Goal: Task Accomplishment & Management: Use online tool/utility

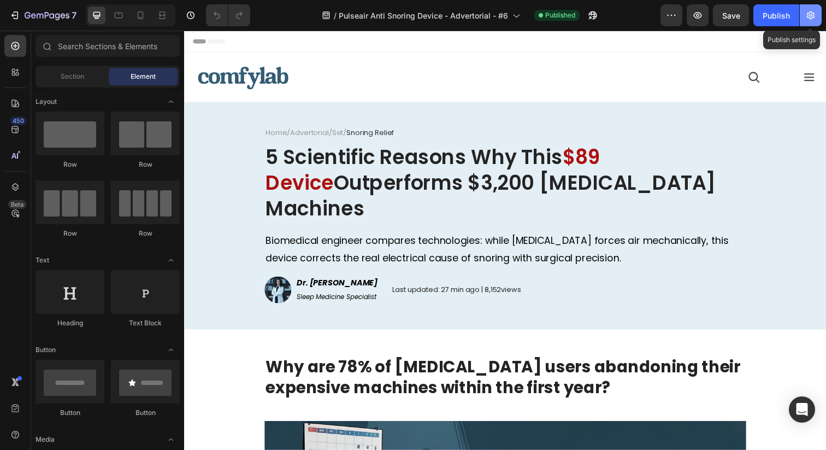
click at [803, 14] on button "button" at bounding box center [811, 15] width 22 height 22
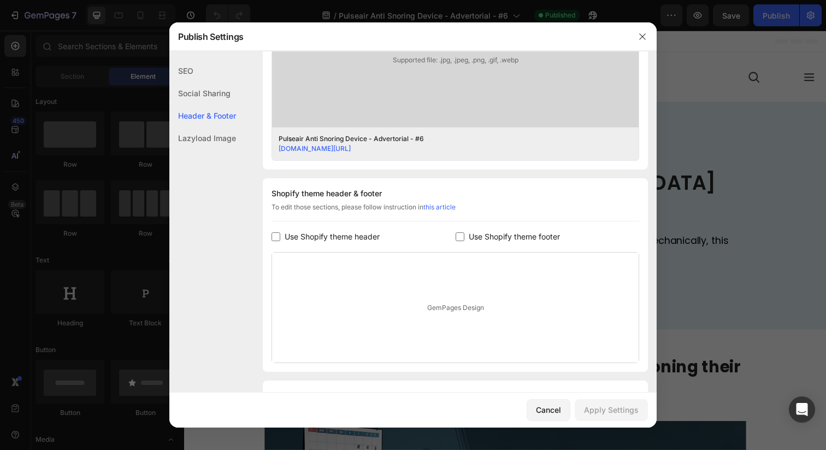
scroll to position [456, 0]
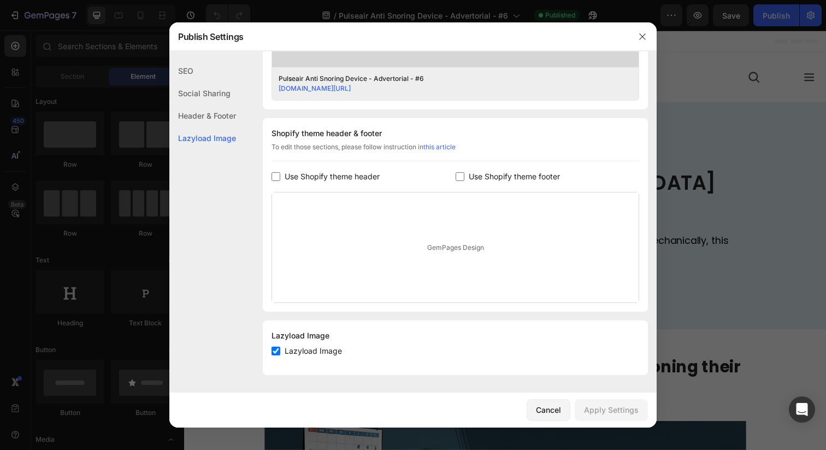
click at [361, 178] on span "Use Shopify theme header" at bounding box center [332, 176] width 95 height 13
checkbox input "true"
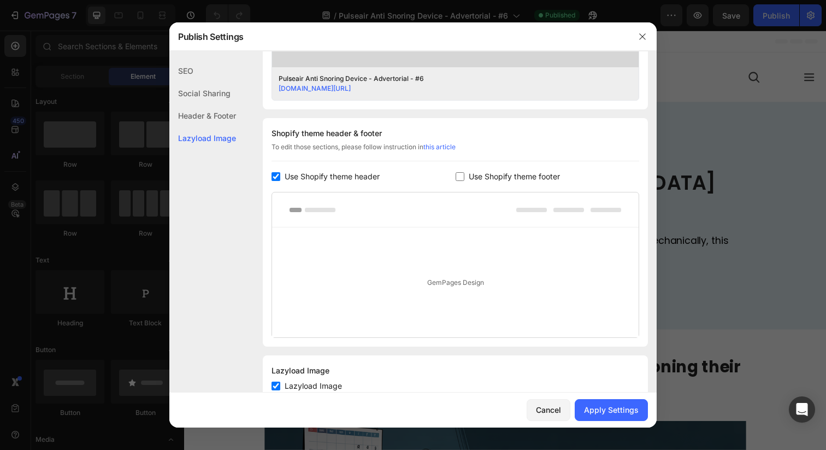
click at [463, 176] on input "checkbox" at bounding box center [460, 176] width 9 height 9
checkbox input "true"
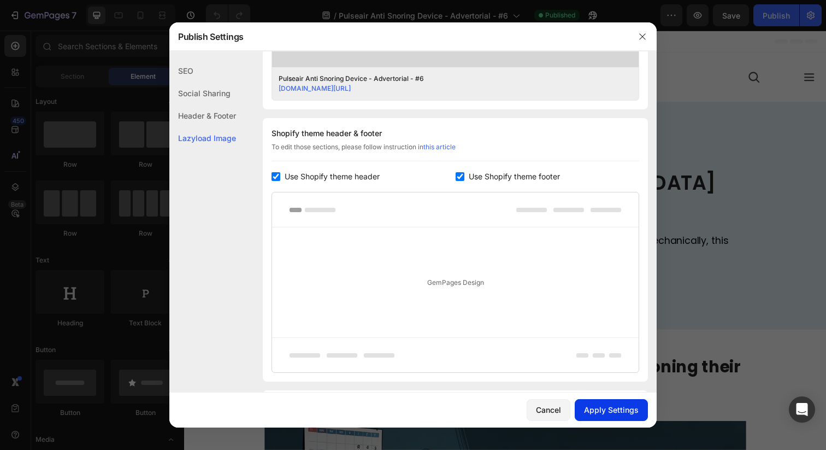
click at [603, 417] on button "Apply Settings" at bounding box center [611, 410] width 73 height 22
drag, startPoint x: 656, startPoint y: 38, endPoint x: 473, endPoint y: 7, distance: 185.5
click at [656, 38] on div at bounding box center [642, 36] width 28 height 28
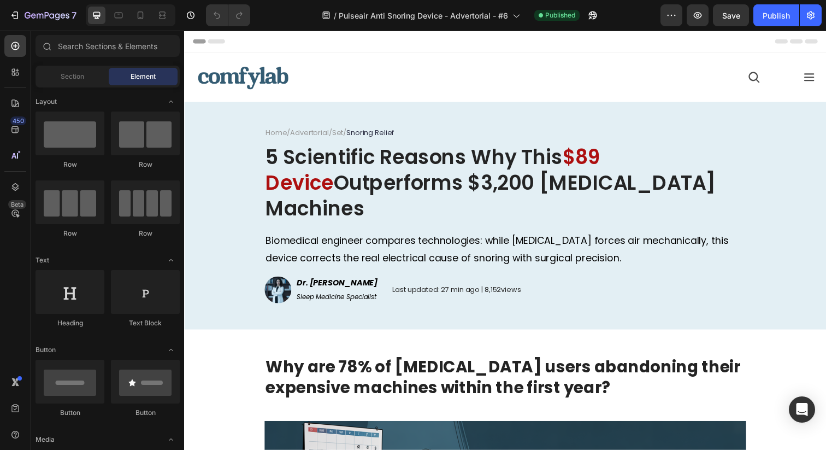
click at [657, 38] on div "Header" at bounding box center [512, 42] width 638 height 22
click at [782, 14] on div "Publish" at bounding box center [776, 15] width 27 height 11
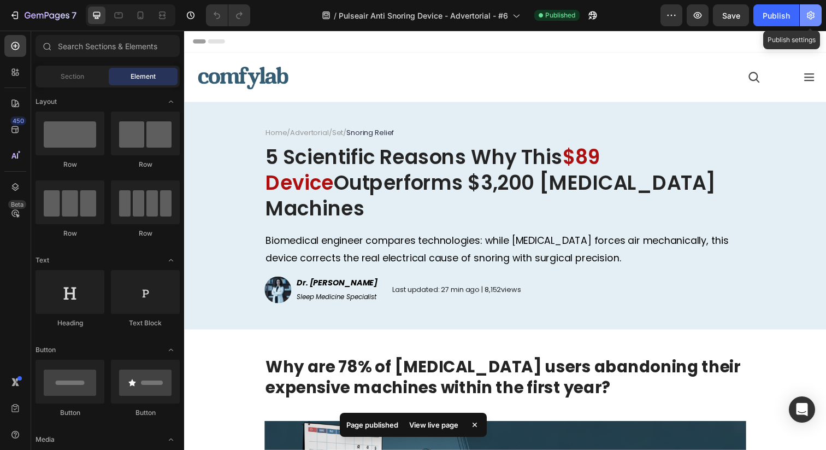
click at [818, 20] on button "button" at bounding box center [811, 15] width 22 height 22
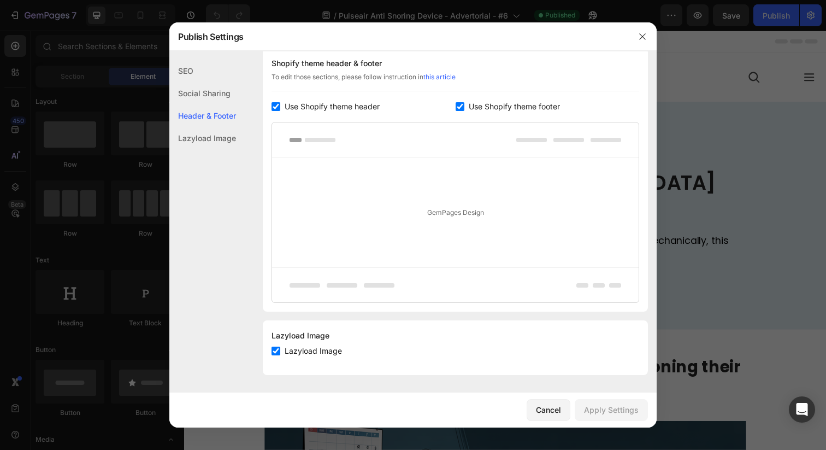
click at [351, 106] on span "Use Shopify theme header" at bounding box center [332, 106] width 95 height 13
checkbox input "false"
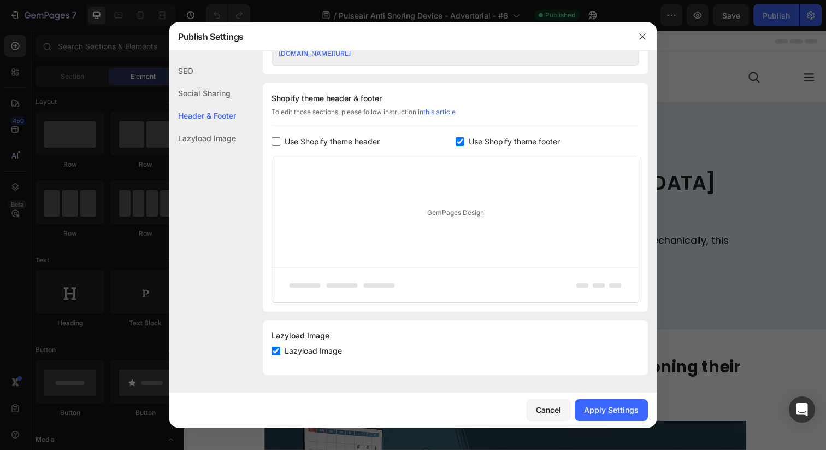
click at [465, 134] on div "Shopify theme header & footer To edit those sections, please follow instruction…" at bounding box center [455, 197] width 385 height 228
click at [465, 140] on label "Use Shopify theme footer" at bounding box center [512, 141] width 96 height 13
checkbox input "false"
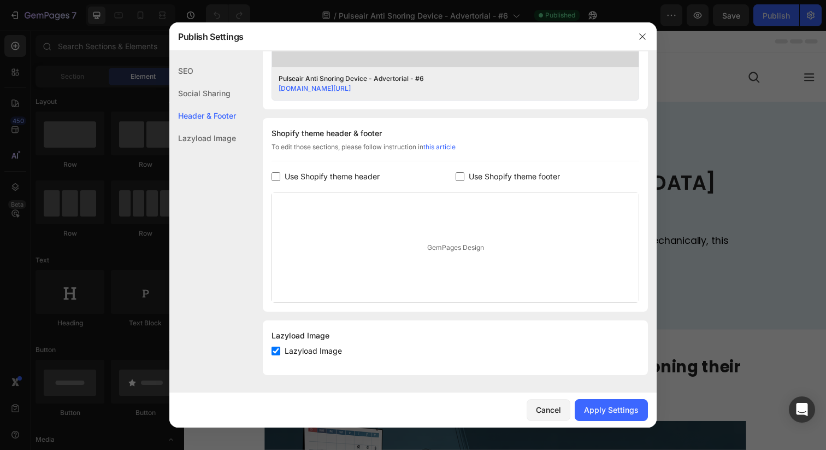
scroll to position [456, 0]
click at [619, 412] on div "Apply Settings" at bounding box center [611, 409] width 55 height 11
click at [706, 185] on div at bounding box center [413, 225] width 826 height 450
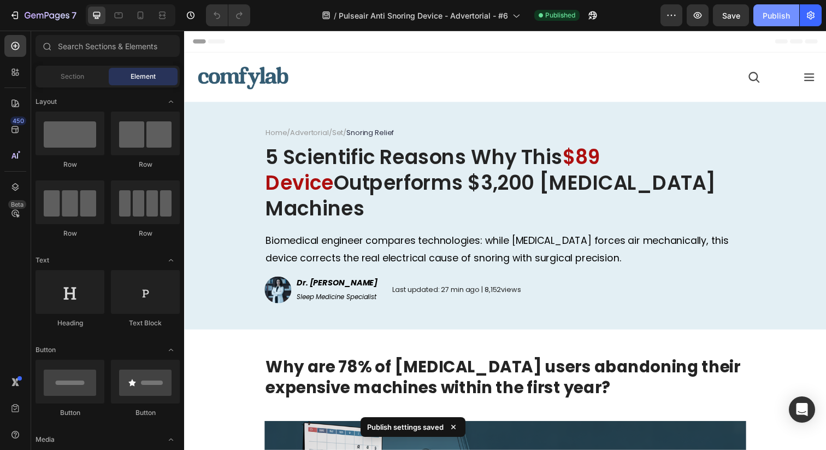
click at [775, 20] on div "Publish" at bounding box center [776, 15] width 27 height 11
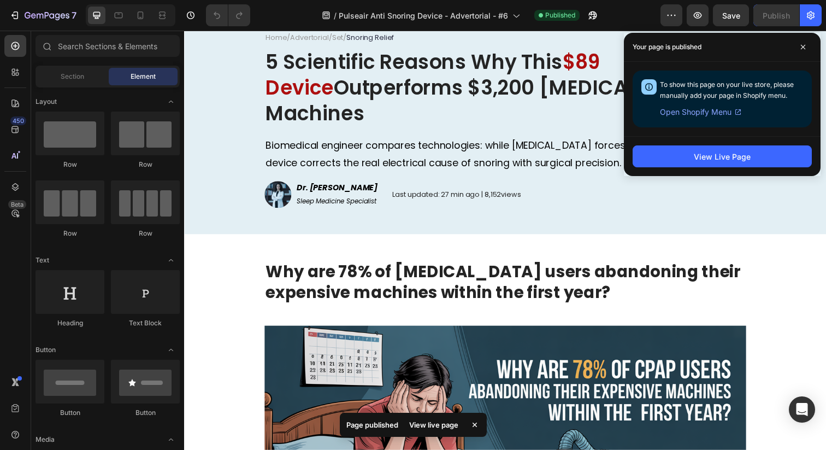
scroll to position [97, 0]
click at [805, 45] on icon at bounding box center [802, 46] width 5 height 5
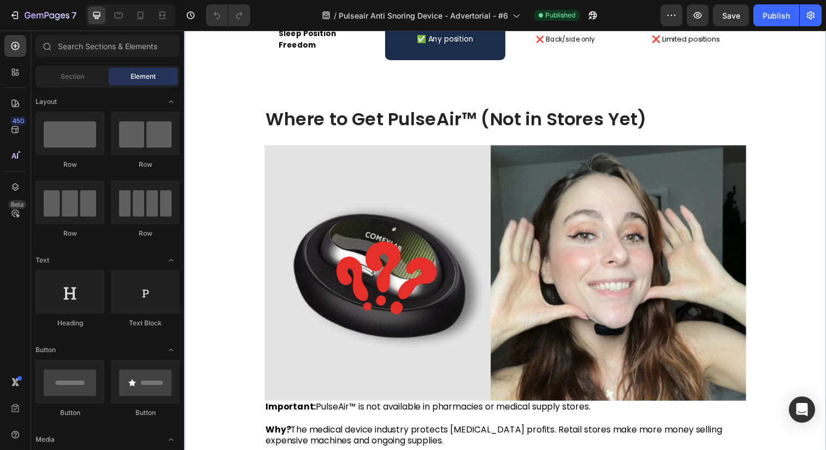
scroll to position [5906, 0]
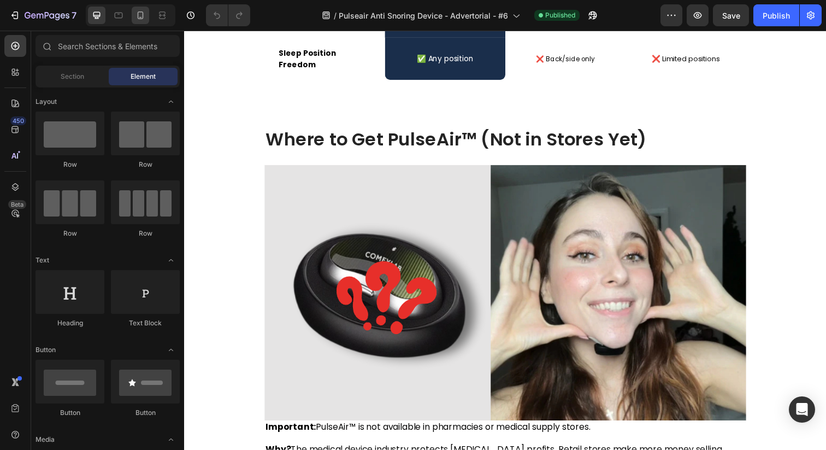
click at [146, 15] on div at bounding box center [140, 15] width 17 height 17
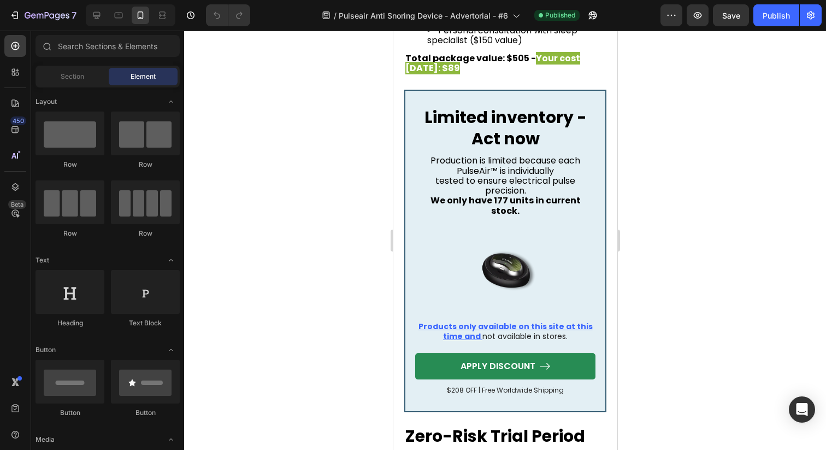
scroll to position [6377, 0]
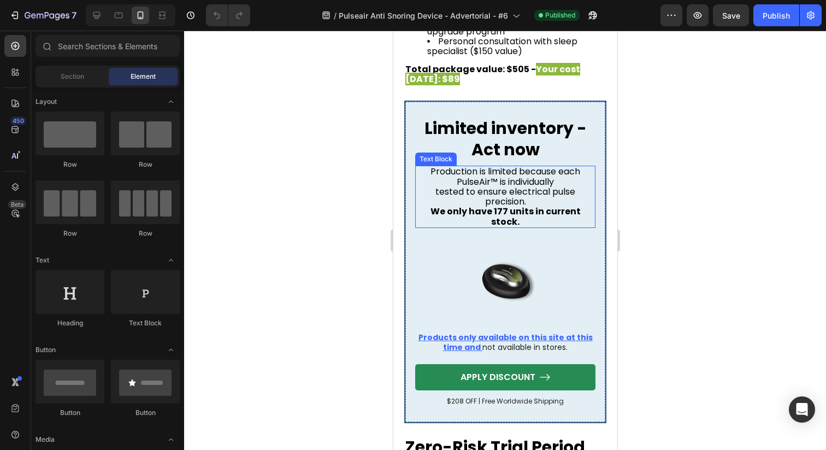
click at [524, 185] on span "tested to ensure electrical pulse precision." at bounding box center [505, 196] width 140 height 22
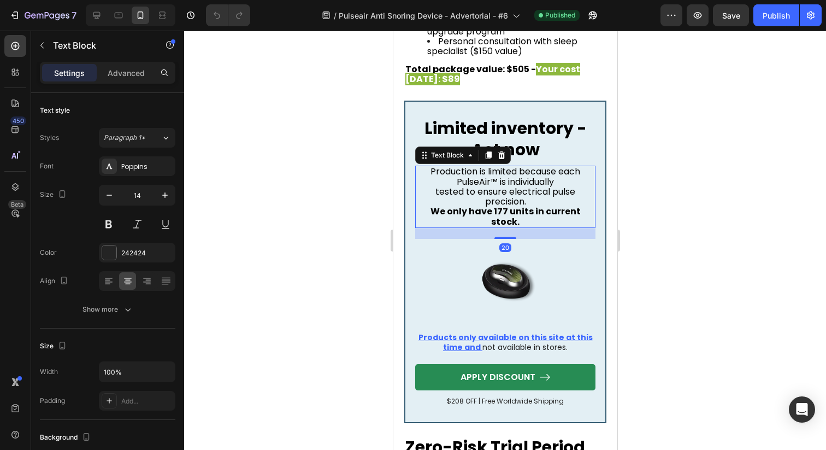
click at [524, 185] on span "tested to ensure electrical pulse precision." at bounding box center [505, 196] width 140 height 22
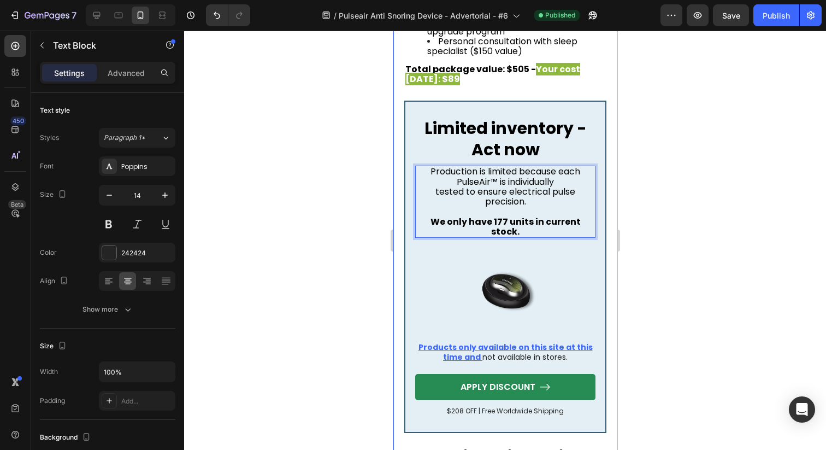
click at [698, 183] on div at bounding box center [505, 240] width 642 height 419
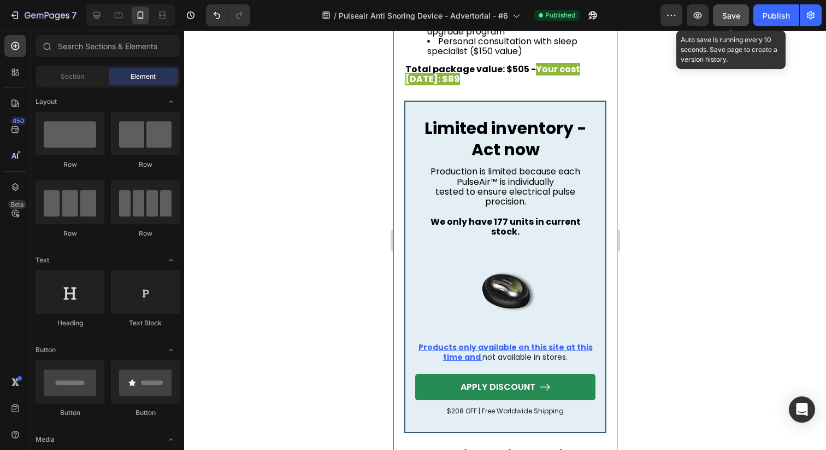
click at [729, 15] on span "Save" at bounding box center [731, 15] width 18 height 9
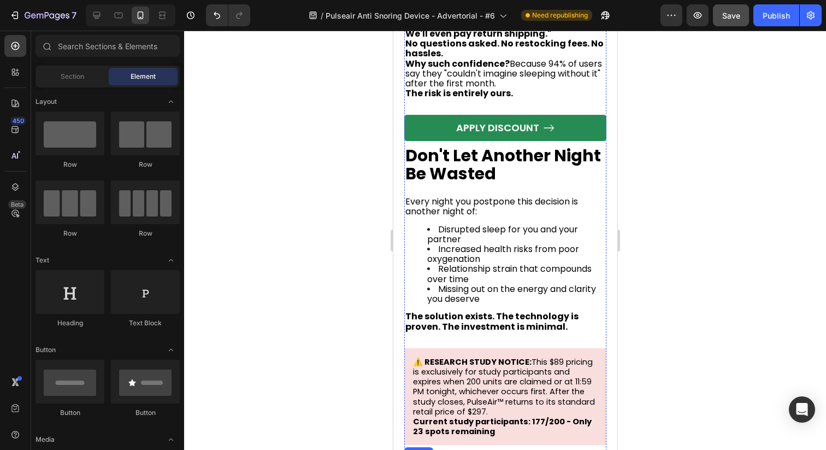
scroll to position [7082, 0]
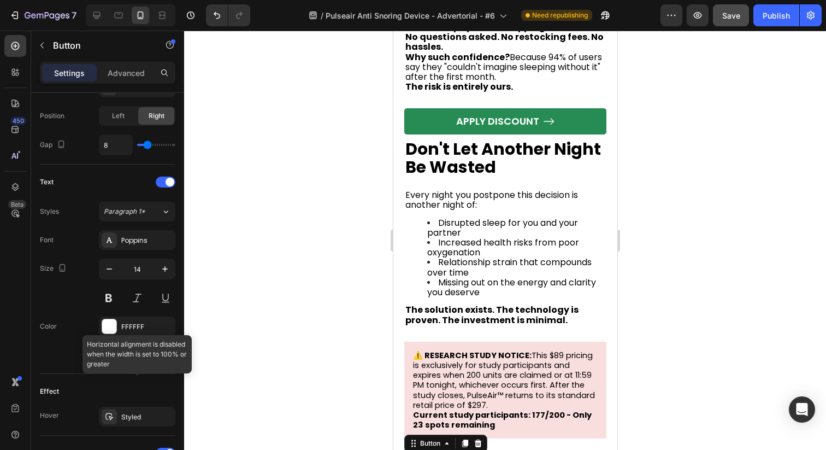
scroll to position [567, 0]
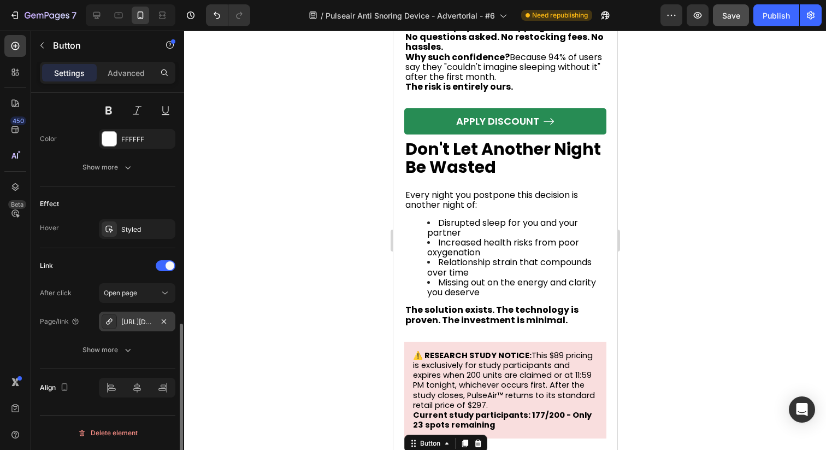
click at [139, 322] on div "[URL][DOMAIN_NAME][MEDICAL_DATA]" at bounding box center [137, 322] width 32 height 10
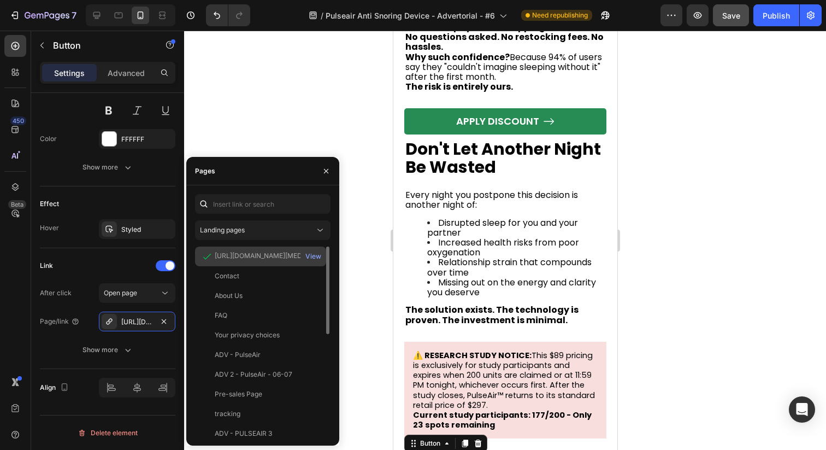
click at [284, 249] on div "[URL][DOMAIN_NAME][MEDICAL_DATA] View" at bounding box center [260, 256] width 131 height 20
click at [317, 258] on div "View" at bounding box center [313, 256] width 16 height 10
click at [328, 170] on icon "button" at bounding box center [326, 171] width 9 height 9
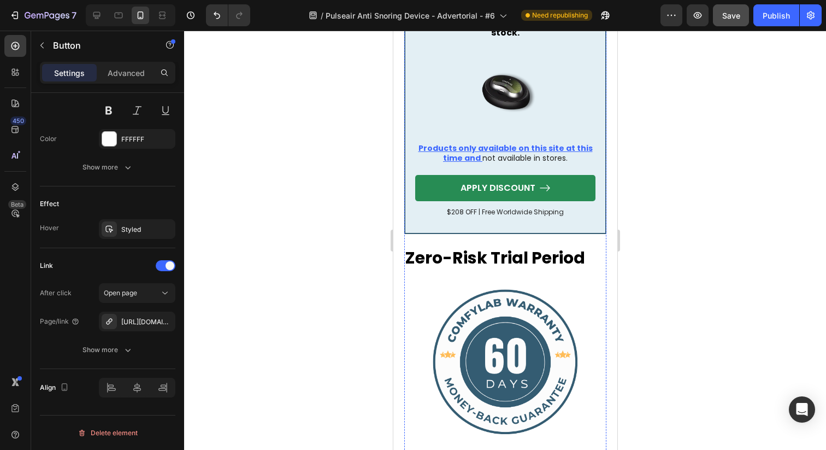
scroll to position [6375, 0]
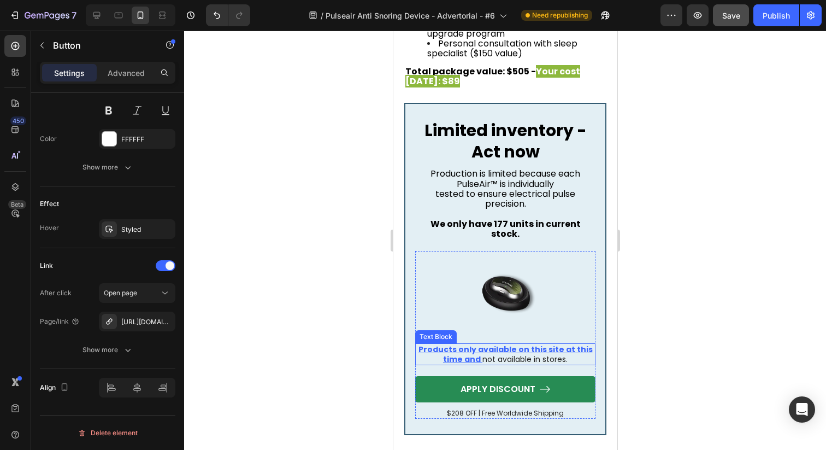
click at [498, 344] on u "Products only available on this site at this time and" at bounding box center [505, 354] width 174 height 21
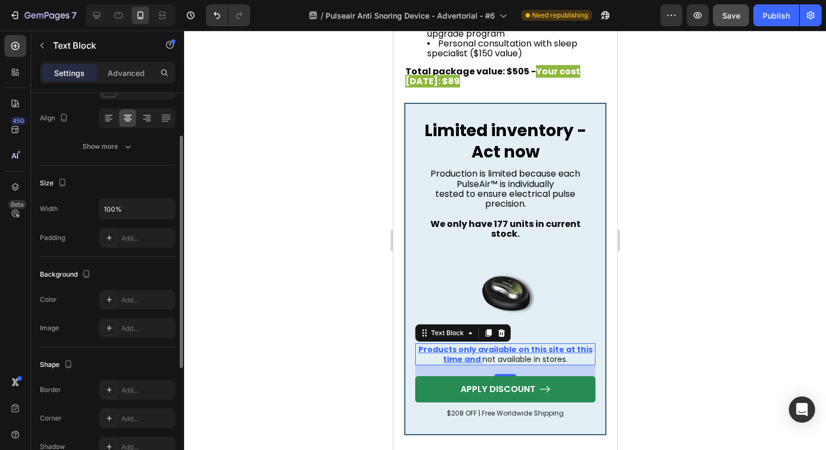
scroll to position [259, 0]
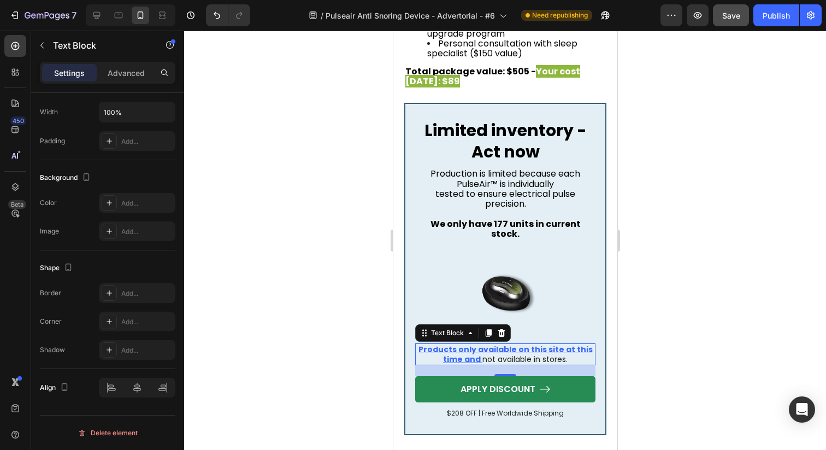
click at [423, 344] on u "Products only available on this site at this time and" at bounding box center [505, 354] width 174 height 21
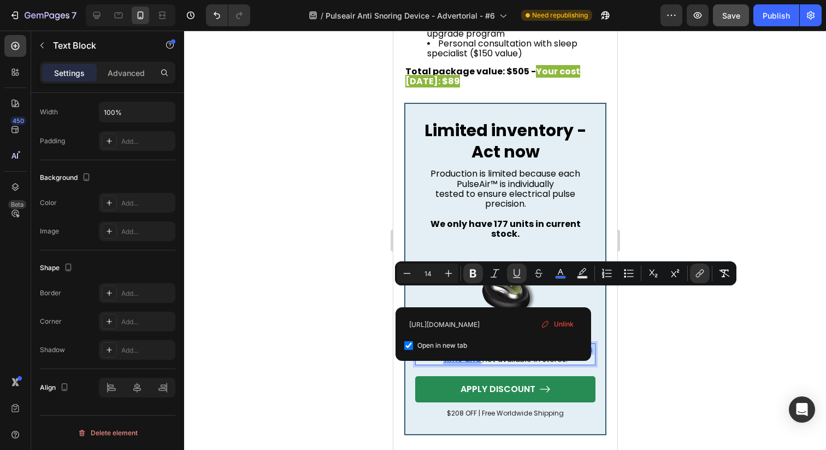
drag, startPoint x: 423, startPoint y: 296, endPoint x: 478, endPoint y: 302, distance: 55.0
click at [478, 344] on p "Products only available on this site at this time and not available in stores." at bounding box center [505, 354] width 178 height 20
click at [514, 324] on input "[URL][DOMAIN_NAME]" at bounding box center [493, 324] width 178 height 17
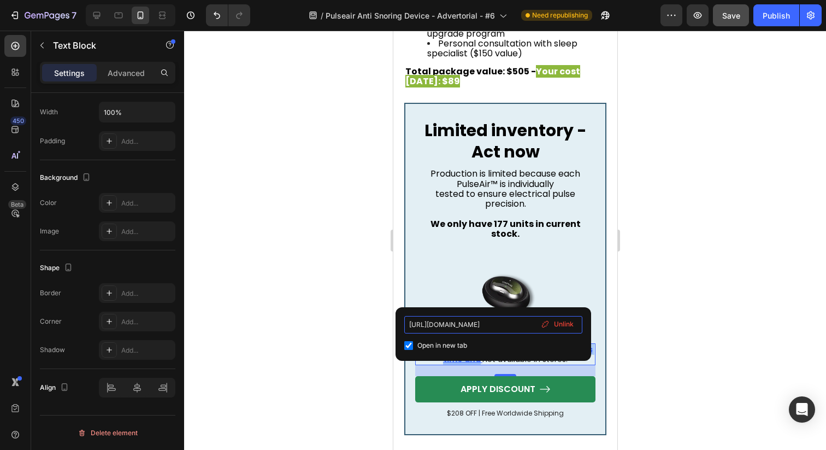
click at [514, 324] on input "[URL][DOMAIN_NAME]" at bounding box center [493, 324] width 178 height 17
paste input "[DOMAIN_NAME][URL][MEDICAL_DATA]"
type input "[URL][DOMAIN_NAME][MEDICAL_DATA]"
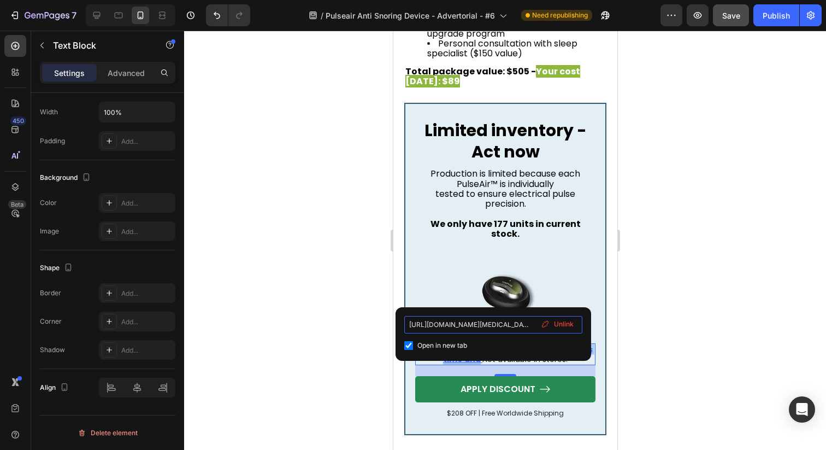
scroll to position [0, 251]
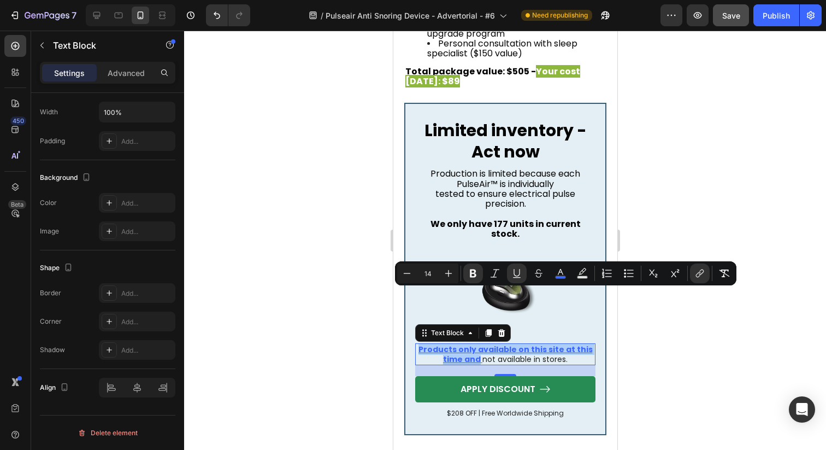
click at [653, 296] on div at bounding box center [505, 240] width 642 height 419
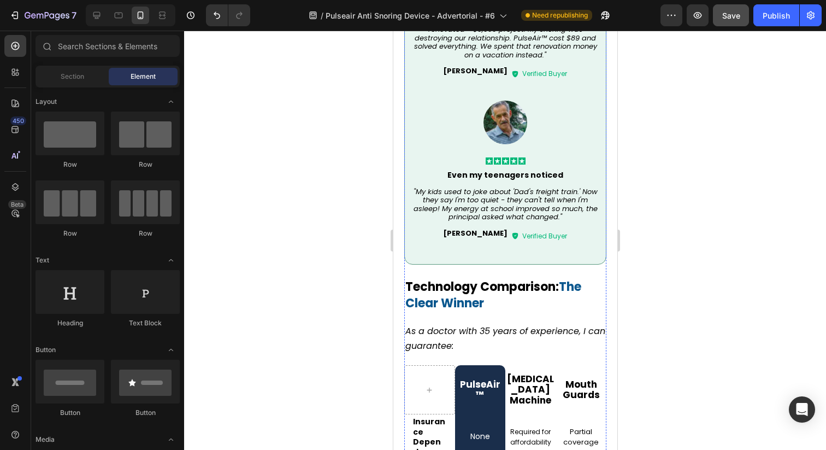
scroll to position [4474, 0]
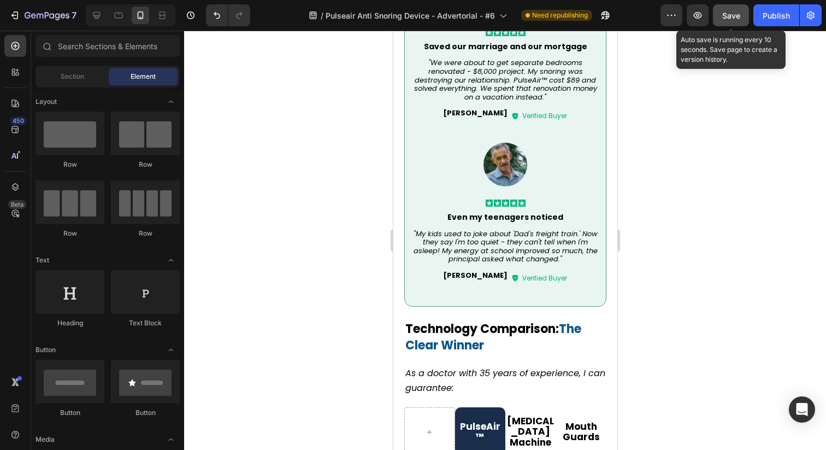
click at [730, 22] on button "Save" at bounding box center [731, 15] width 36 height 22
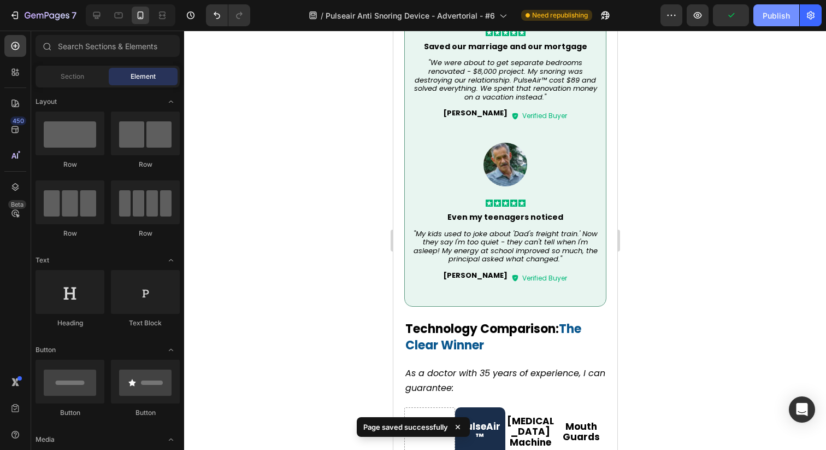
click at [784, 21] on button "Publish" at bounding box center [776, 15] width 46 height 22
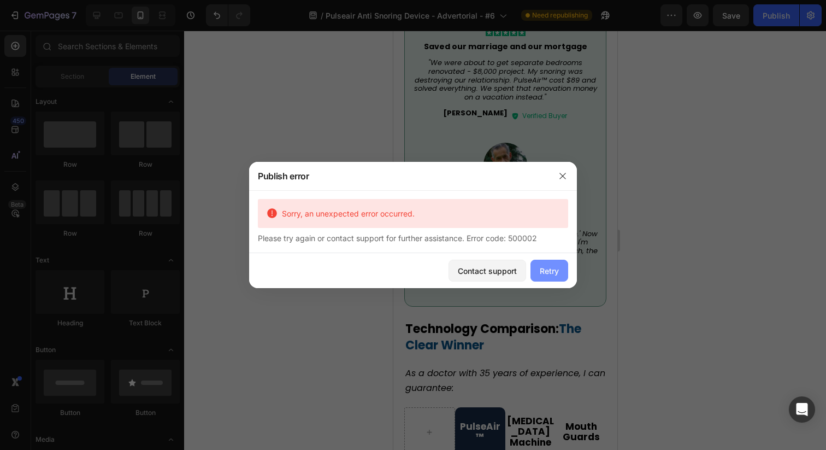
click at [558, 275] on div "Retry" at bounding box center [549, 270] width 19 height 11
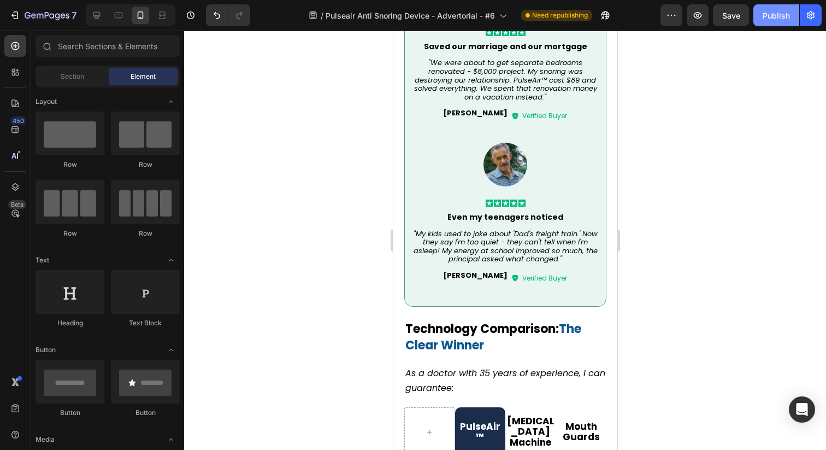
click at [764, 13] on div "Publish" at bounding box center [776, 15] width 27 height 11
click at [96, 15] on icon at bounding box center [96, 15] width 7 height 7
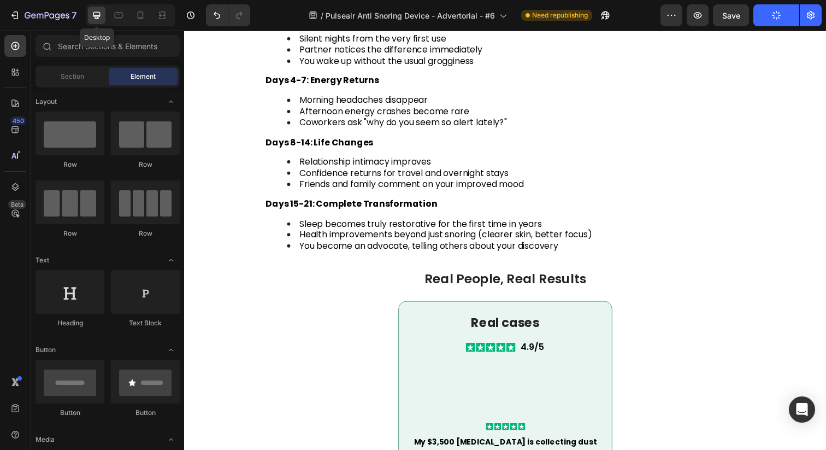
scroll to position [4422, 0]
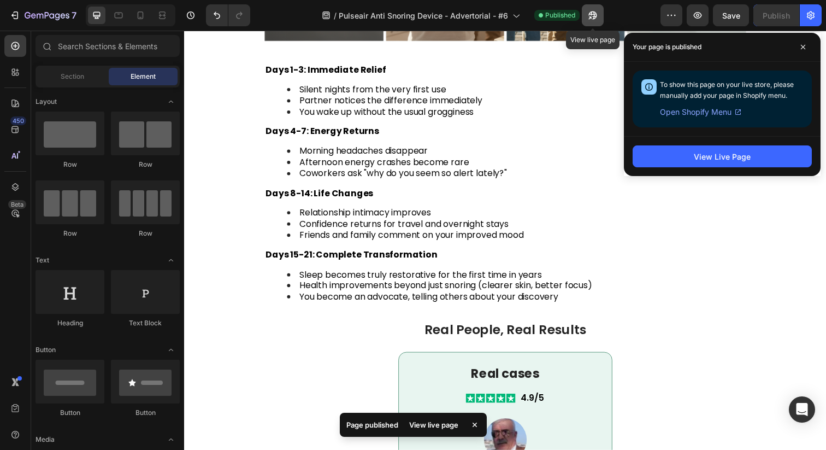
click at [598, 15] on icon "button" at bounding box center [592, 15] width 11 height 11
